Goal: Check status: Check status

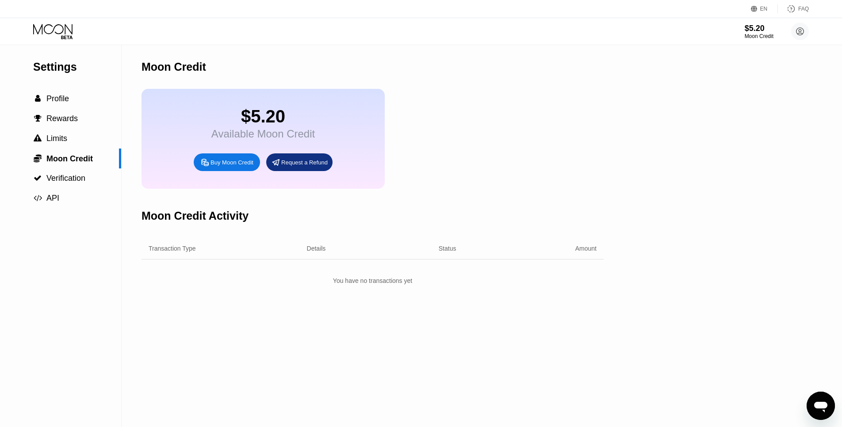
click at [227, 105] on div "$5.20 Available Moon Credit Buy Moon Credit Request a Refund" at bounding box center [263, 139] width 243 height 100
click at [256, 126] on div "$5.20" at bounding box center [263, 117] width 104 height 20
click at [715, 30] on div "$0.00 / $4,000.00" at bounding box center [697, 35] width 60 height 10
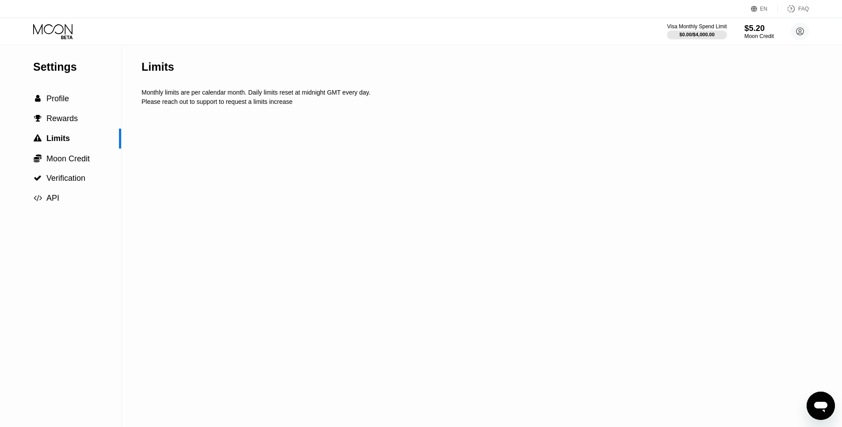
click at [748, 31] on div "$5.20" at bounding box center [760, 27] width 30 height 9
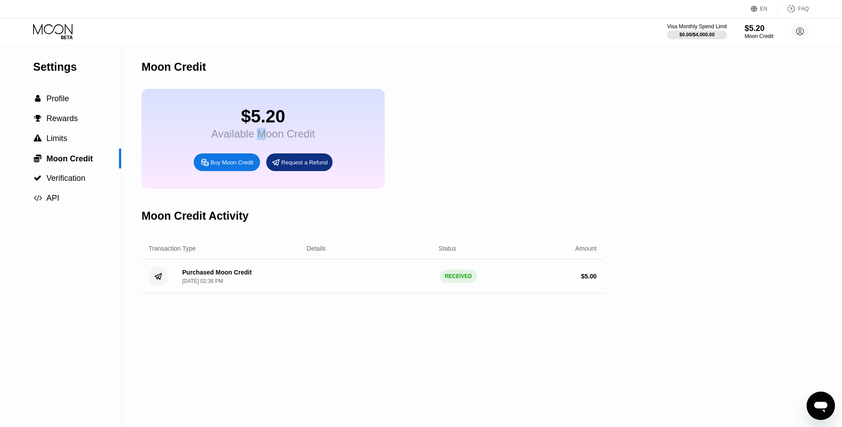
click at [261, 140] on div "Available Moon Credit" at bounding box center [263, 134] width 104 height 12
click at [276, 111] on div "$5.20" at bounding box center [263, 117] width 104 height 20
click at [59, 97] on span "Profile" at bounding box center [57, 98] width 23 height 9
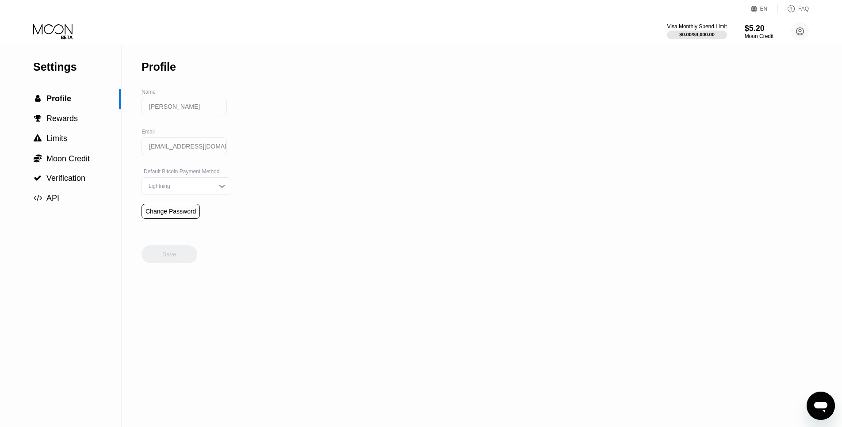
click at [63, 56] on div "Settings  Profile  Rewards  Limits  Moon Credit  Verification  API" at bounding box center [60, 126] width 121 height 163
drag, startPoint x: 57, startPoint y: 64, endPoint x: 61, endPoint y: 26, distance: 38.7
click at [57, 63] on div "Settings" at bounding box center [77, 67] width 88 height 13
click at [61, 26] on icon at bounding box center [53, 31] width 41 height 15
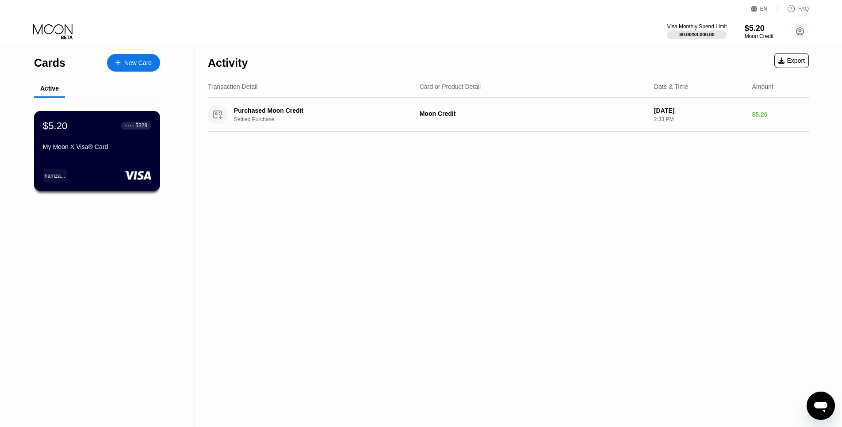
click at [94, 124] on div "$5.20 ● ● ● ● 5329" at bounding box center [97, 126] width 108 height 12
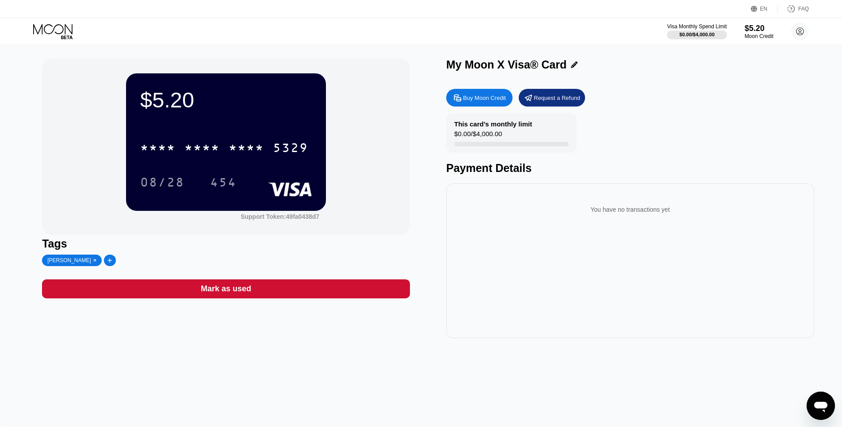
click at [258, 137] on div "* * * * * * * * * * * * 5329" at bounding box center [226, 145] width 172 height 30
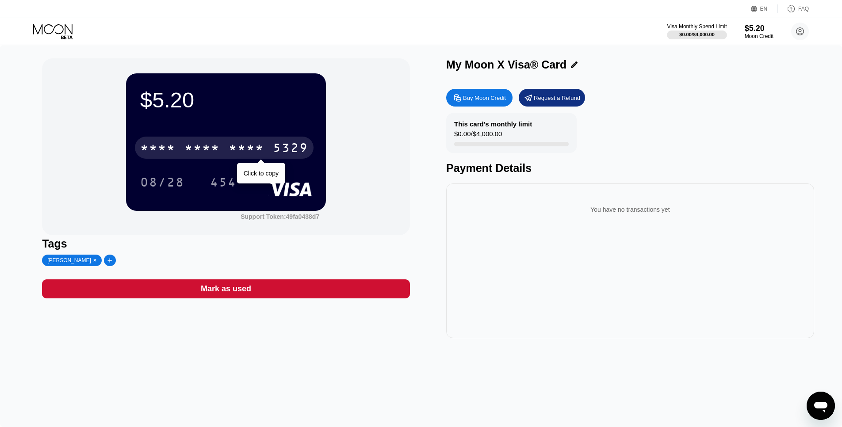
click at [252, 145] on div "* * * *" at bounding box center [246, 149] width 35 height 14
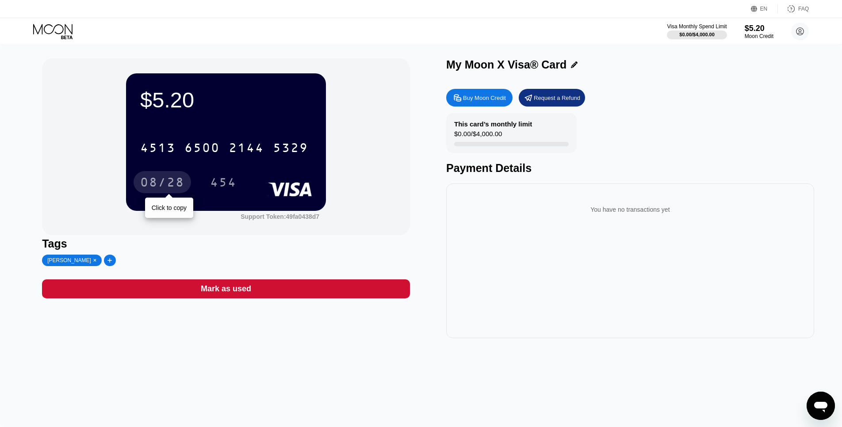
click at [165, 181] on div "08/28" at bounding box center [162, 184] width 44 height 14
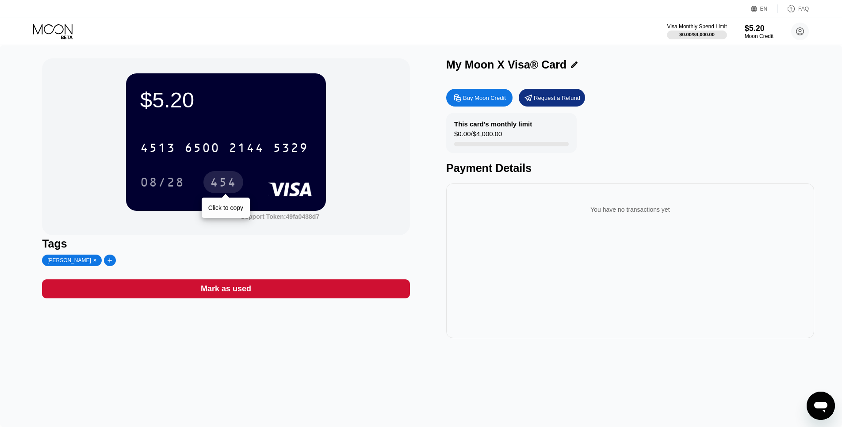
click at [223, 184] on div "454" at bounding box center [223, 184] width 27 height 14
